Goal: Communication & Community: Answer question/provide support

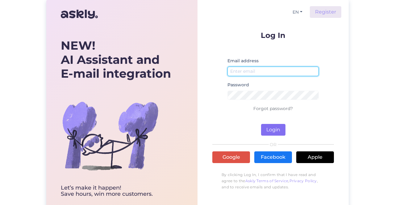
type input "[EMAIL_ADDRESS][PERSON_NAME][DOMAIN_NAME]"
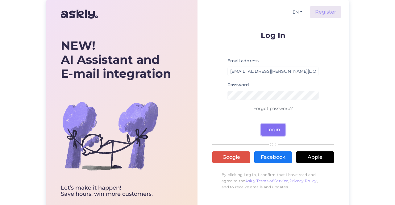
click at [274, 126] on button "Login" at bounding box center [273, 130] width 24 height 12
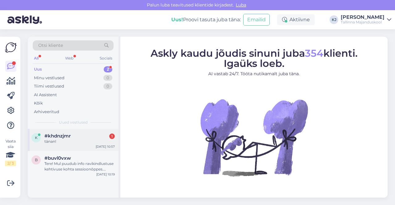
click at [85, 133] on div "k #khdnzjmr 1 tänan! [DATE] 10:57" at bounding box center [73, 140] width 91 height 22
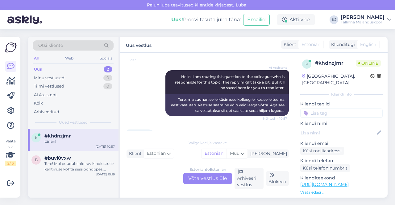
scroll to position [87, 0]
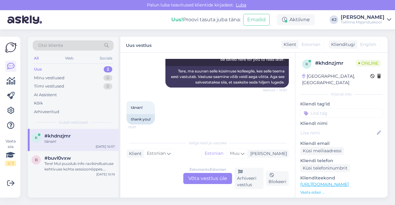
click at [193, 174] on div "Estonian to Estonian Võta vestlus üle" at bounding box center [207, 178] width 49 height 11
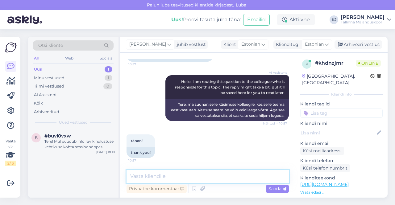
click at [199, 178] on textarea at bounding box center [208, 176] width 162 height 13
type textarea "Õpilaspiletit saab tellide veebilehelt [DOMAIN_NAME]"
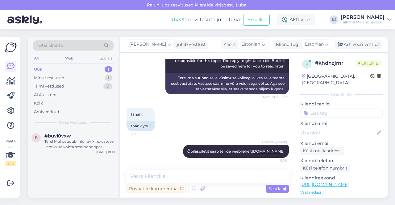
click at [340, 109] on input at bounding box center [341, 113] width 82 height 9
type input "õpilaspilet"
click at [333, 126] on div "õpilaspilet" at bounding box center [341, 129] width 25 height 6
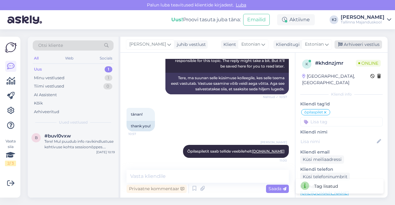
click at [363, 44] on div "Arhiveeri vestlus" at bounding box center [359, 44] width 48 height 8
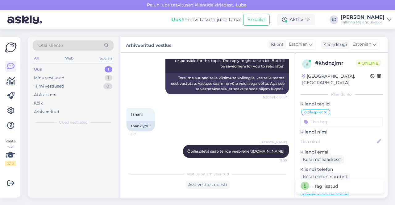
scroll to position [82, 0]
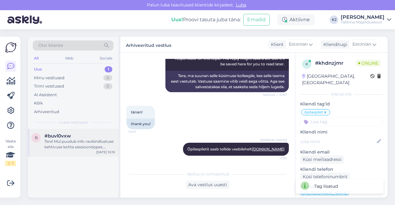
click at [90, 143] on div "Tere! Mul puudub info ravikindlustuse kehtivuse kohta sessioonõppes. Palun ooda…" at bounding box center [79, 144] width 70 height 11
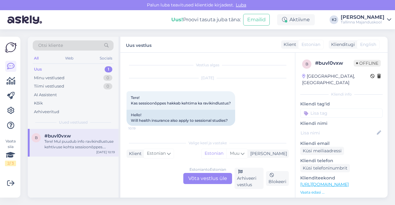
scroll to position [0, 0]
click at [198, 179] on div "Estonian to Estonian Võta vestlus üle" at bounding box center [207, 178] width 49 height 11
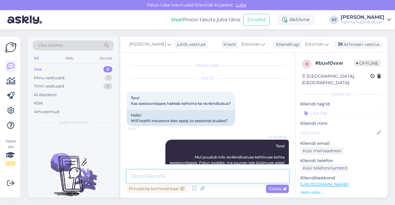
click at [201, 175] on textarea at bounding box center [208, 176] width 162 height 13
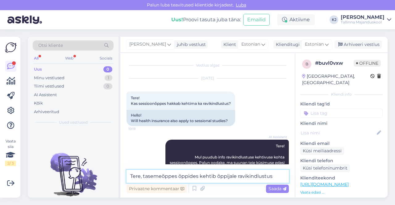
type textarea "Tere, tasemeõppes õppides kehtib õppijale ravikindlustus."
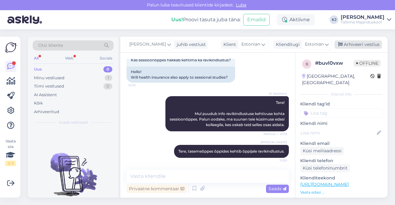
click at [361, 46] on div "Arhiveeri vestlus" at bounding box center [359, 44] width 48 height 8
